Goal: Navigation & Orientation: Understand site structure

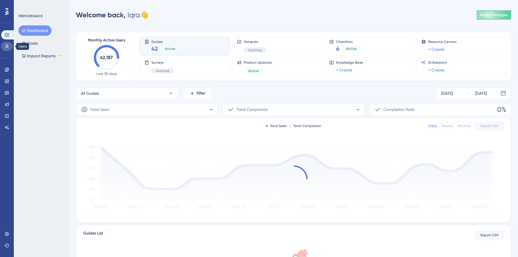
click at [6, 47] on icon at bounding box center [6, 46] width 3 height 4
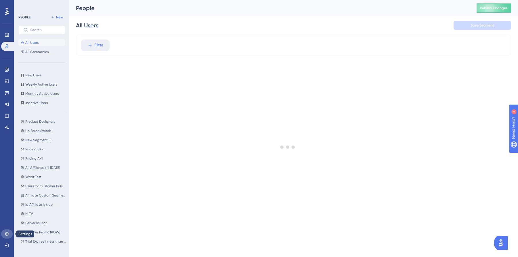
click at [6, 233] on icon at bounding box center [7, 233] width 5 height 5
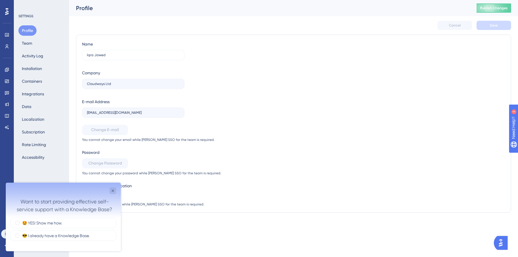
click at [37, 45] on div "Profile Team Activity Log Installation Containers Integrations Data Localizatio…" at bounding box center [41, 93] width 47 height 137
click at [29, 44] on button "Team" at bounding box center [26, 43] width 17 height 10
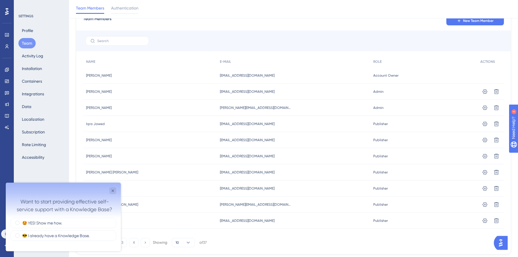
scroll to position [35, 0]
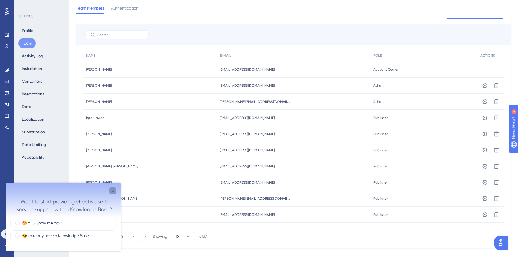
click at [113, 190] on icon "Close survey" at bounding box center [113, 190] width 2 height 2
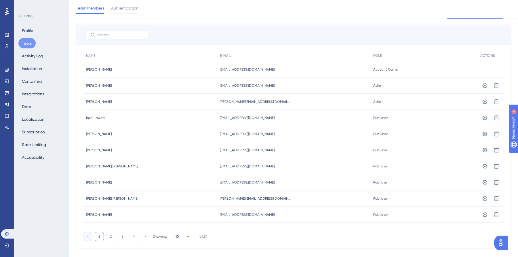
scroll to position [44, 0]
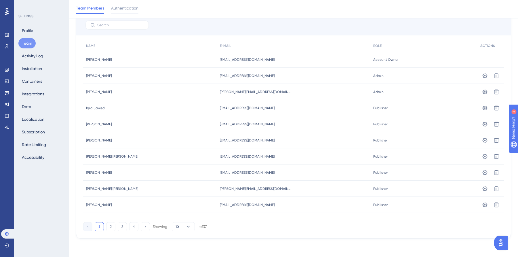
click at [373, 75] on span "Admin" at bounding box center [378, 75] width 10 height 5
click at [130, 226] on button "4" at bounding box center [133, 226] width 9 height 9
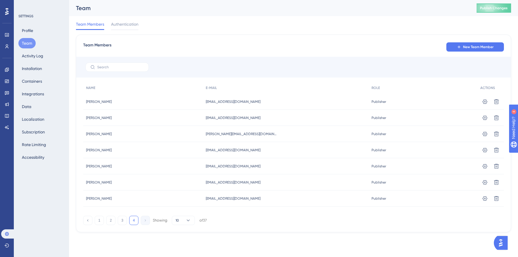
scroll to position [0, 0]
click at [119, 223] on button "3" at bounding box center [122, 219] width 9 height 9
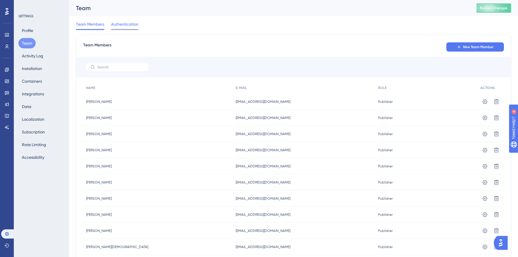
click at [133, 27] on span "Authentication" at bounding box center [124, 24] width 27 height 7
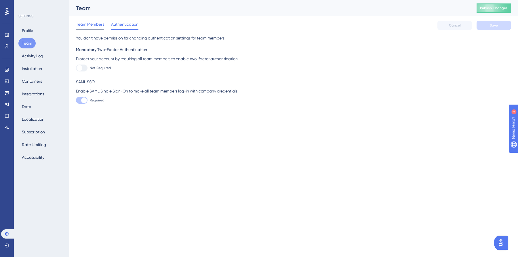
click at [91, 25] on span "Team Members" at bounding box center [90, 24] width 28 height 7
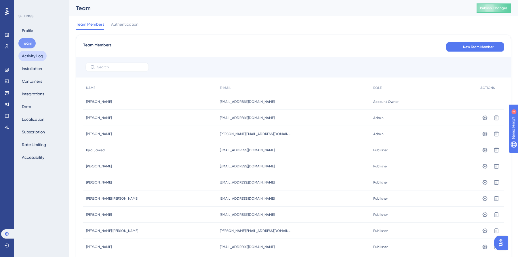
click at [39, 58] on button "Activity Log" at bounding box center [32, 56] width 28 height 10
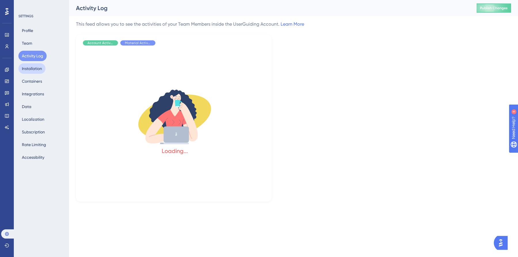
click at [33, 72] on button "Installation" at bounding box center [31, 68] width 27 height 10
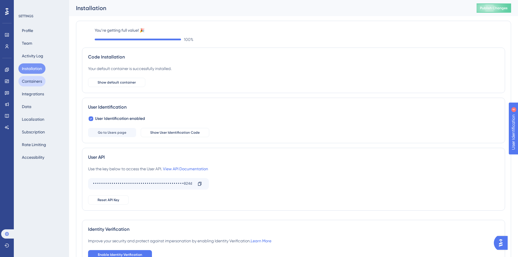
click at [34, 82] on button "Containers" at bounding box center [31, 81] width 27 height 10
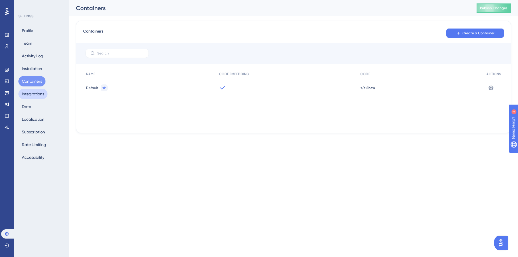
click at [31, 98] on button "Integrations" at bounding box center [32, 94] width 29 height 10
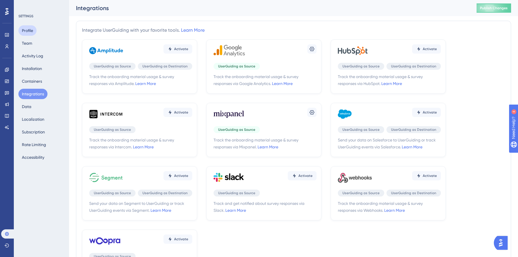
click at [28, 32] on button "Profile" at bounding box center [27, 30] width 18 height 10
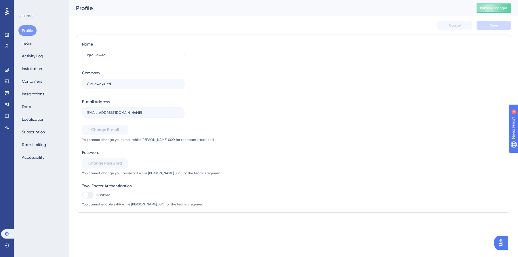
click at [122, 10] on div "Profile" at bounding box center [269, 8] width 386 height 8
